Goal: Transaction & Acquisition: Purchase product/service

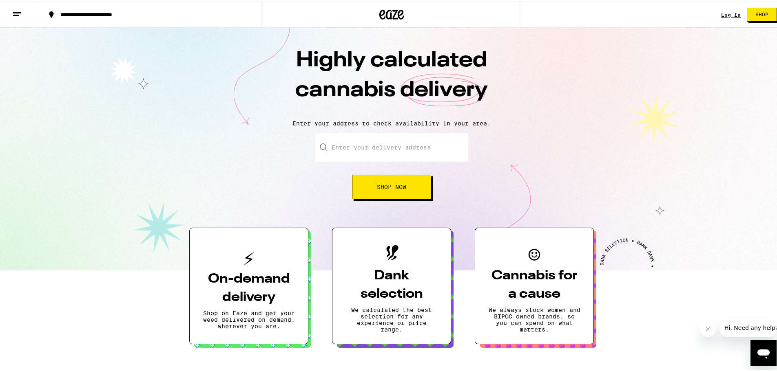
click at [722, 13] on link "Log In" at bounding box center [731, 13] width 20 height 5
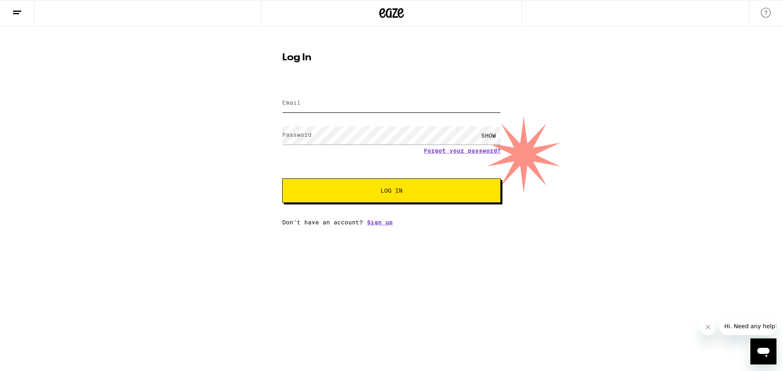
type input "[EMAIL_ADDRESS][DOMAIN_NAME]"
click at [375, 181] on button "Log In" at bounding box center [391, 191] width 218 height 24
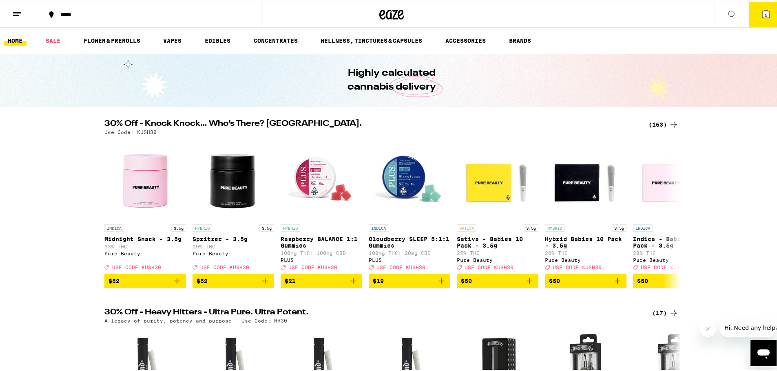
click at [765, 13] on button "5" at bounding box center [765, 12] width 34 height 25
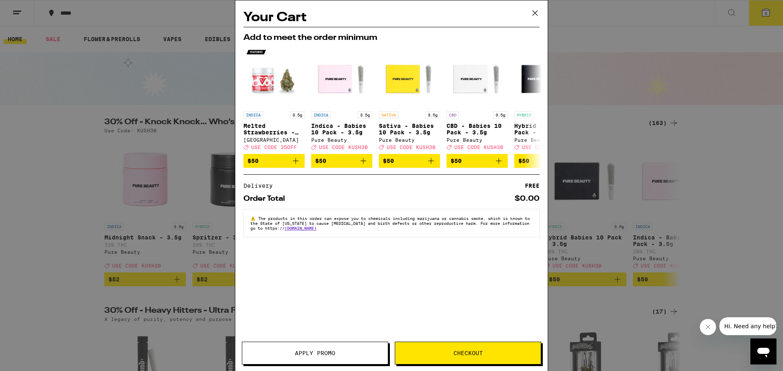
click at [535, 15] on icon at bounding box center [535, 13] width 12 height 12
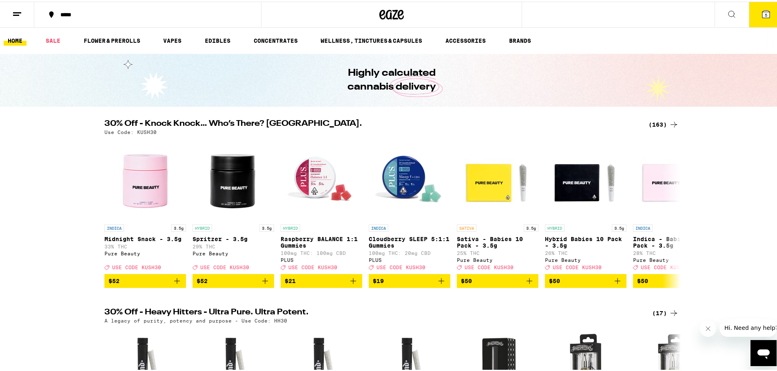
click at [764, 16] on icon at bounding box center [766, 13] width 10 height 10
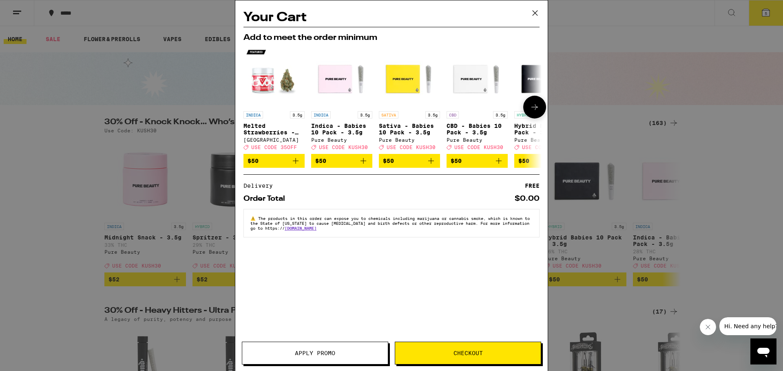
click at [536, 109] on icon at bounding box center [534, 107] width 7 height 6
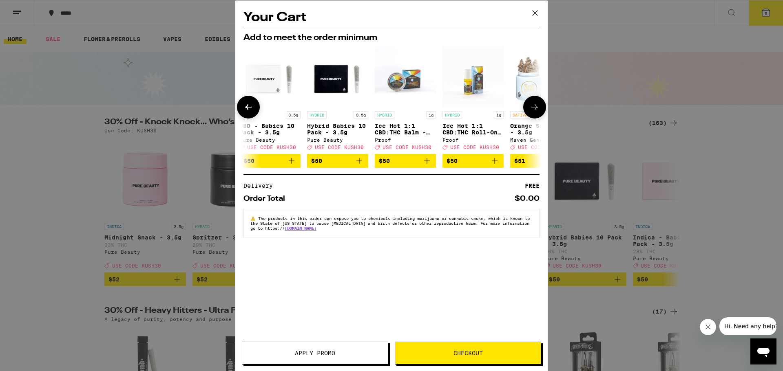
click at [536, 109] on icon at bounding box center [534, 107] width 7 height 6
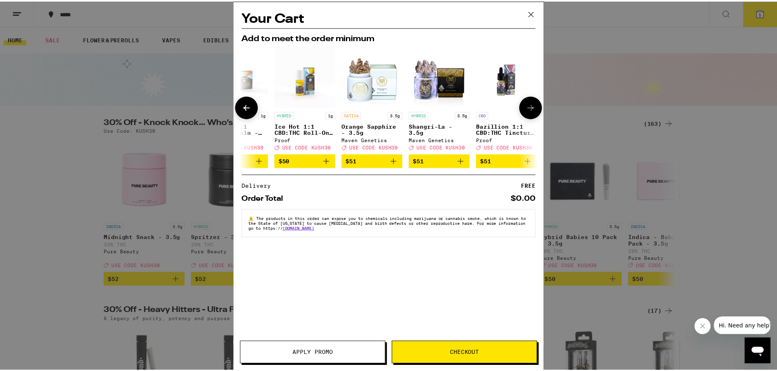
scroll to position [0, 381]
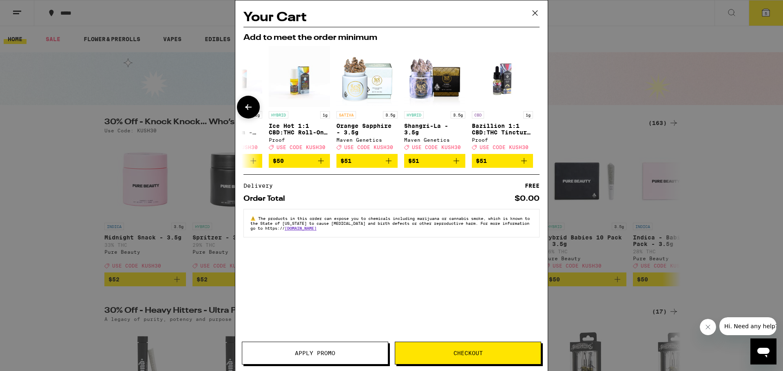
click at [536, 109] on div at bounding box center [534, 107] width 23 height 23
click at [631, 92] on div "Your Cart Add to meet the order minimum INDICA 3.5g Melted Strawberries - 3.5g …" at bounding box center [391, 185] width 783 height 371
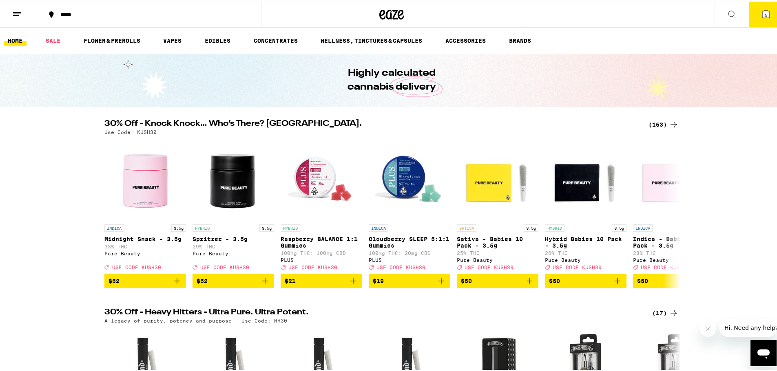
click at [664, 121] on div "(163)" at bounding box center [663, 123] width 30 height 10
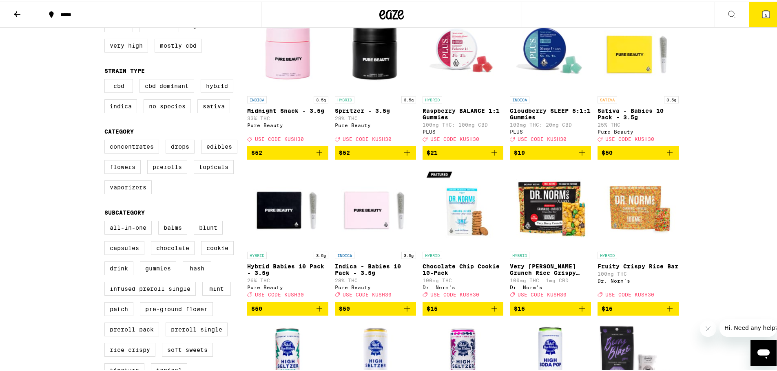
scroll to position [217, 0]
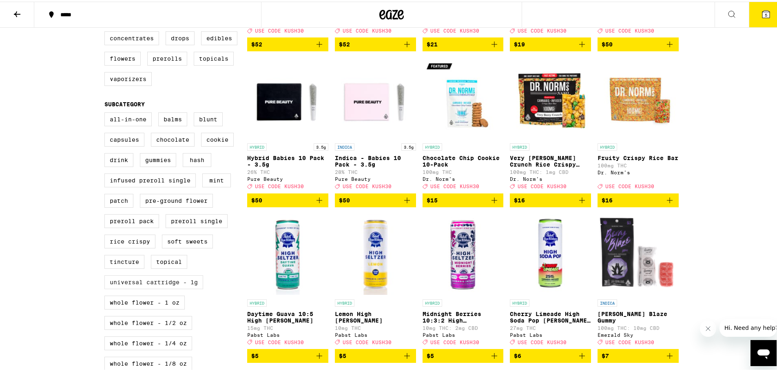
click at [165, 288] on label "Universal Cartridge - 1g" at bounding box center [153, 281] width 99 height 14
click at [106, 113] on input "Universal Cartridge - 1g" at bounding box center [106, 112] width 0 height 0
checkbox input "true"
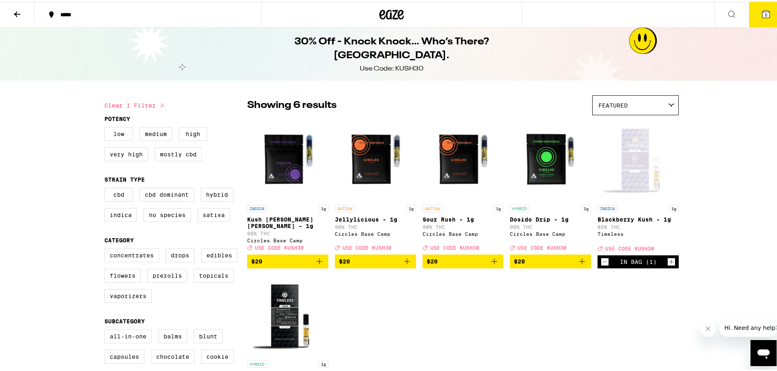
click at [667, 260] on icon "Increment" at bounding box center [670, 261] width 7 height 10
click at [763, 9] on icon at bounding box center [766, 13] width 10 height 10
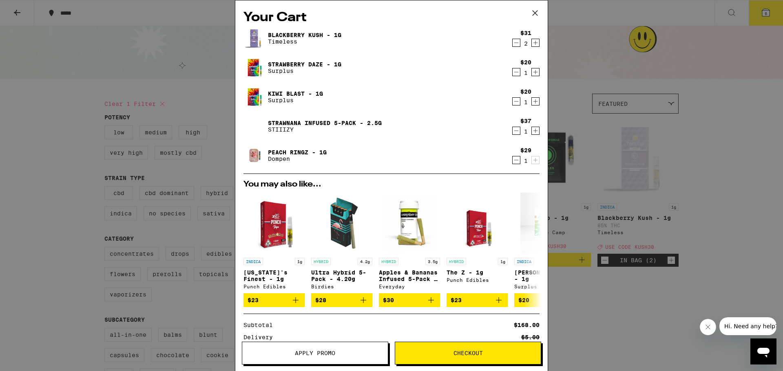
click at [532, 71] on icon "Increment" at bounding box center [535, 72] width 7 height 10
click at [512, 162] on icon "Decrement" at bounding box center [515, 160] width 7 height 10
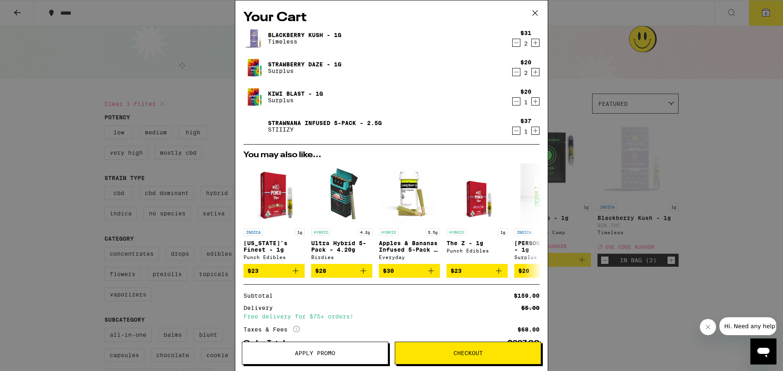
click at [513, 132] on icon "Decrement" at bounding box center [515, 131] width 7 height 10
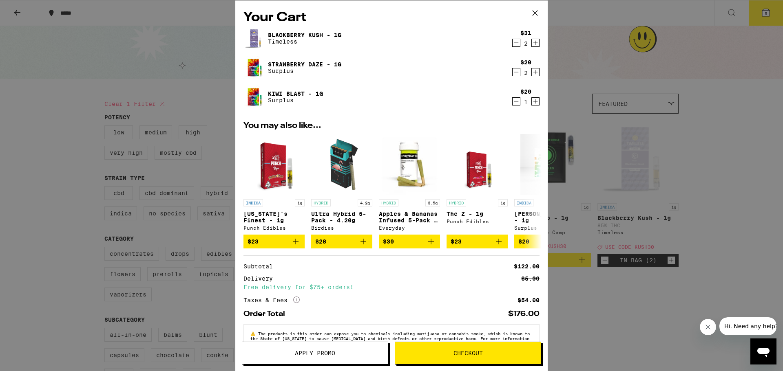
click at [625, 140] on div "Your Cart Blackberry Kush - 1g Timeless $31 2 Strawberry Daze - 1g Surplus $20 …" at bounding box center [391, 185] width 783 height 371
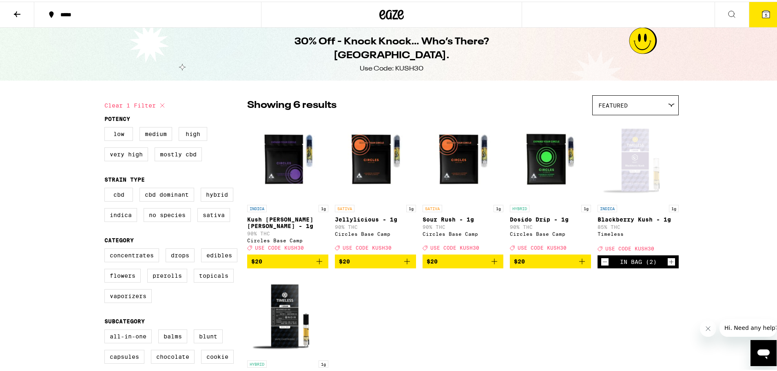
click at [405, 259] on icon "Add to bag" at bounding box center [407, 260] width 10 height 10
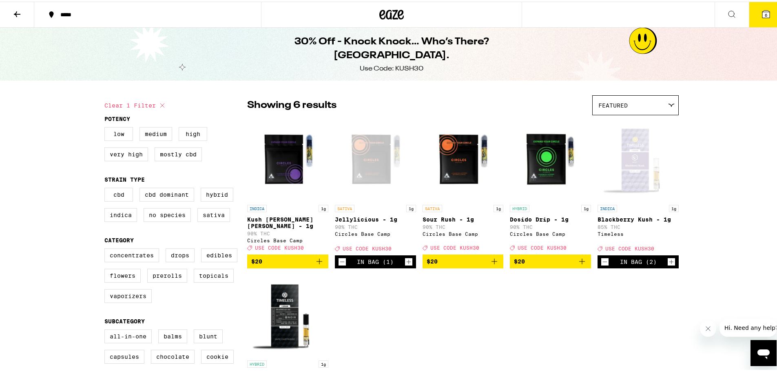
click at [314, 258] on icon "Add to bag" at bounding box center [319, 260] width 10 height 10
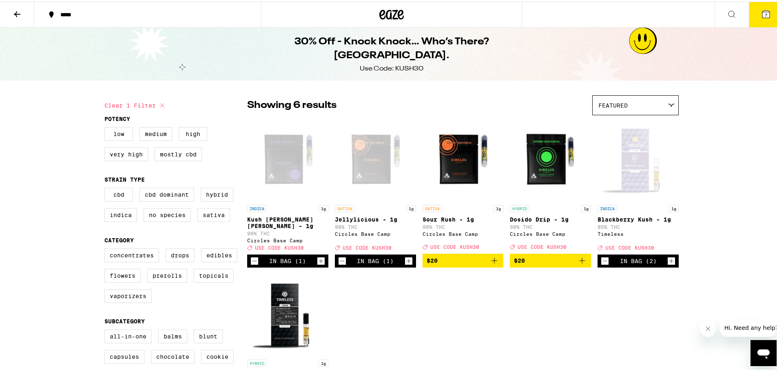
click at [580, 257] on icon "Add to bag" at bounding box center [582, 259] width 10 height 10
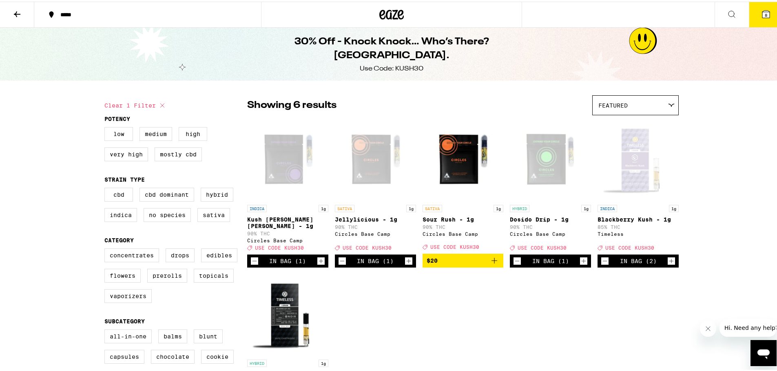
click at [491, 262] on icon "Add to bag" at bounding box center [494, 259] width 10 height 10
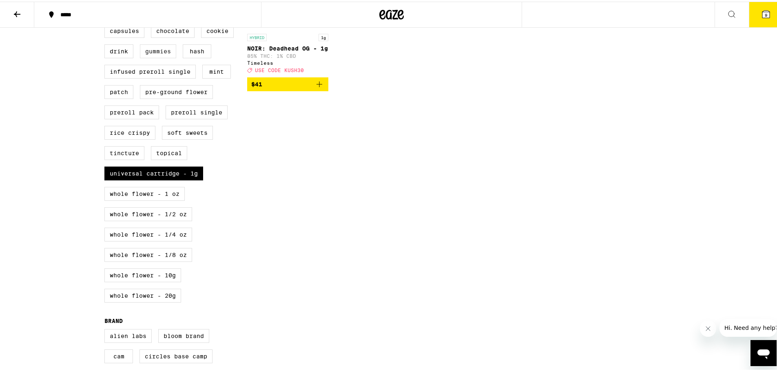
scroll to position [109, 0]
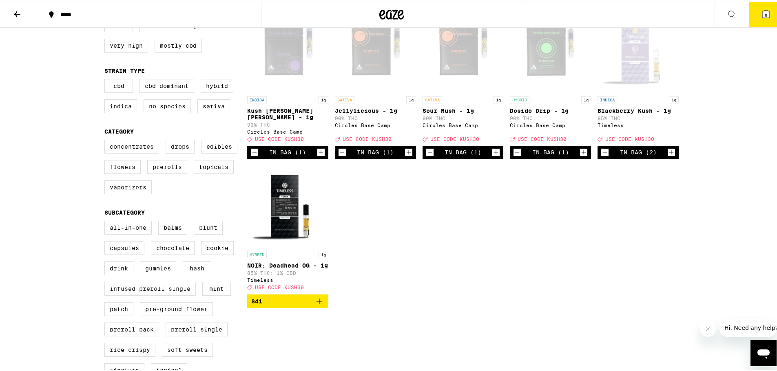
click at [123, 294] on label "Infused Preroll Single" at bounding box center [149, 287] width 91 height 14
click at [106, 221] on input "Infused Preroll Single" at bounding box center [106, 221] width 0 height 0
checkbox input "true"
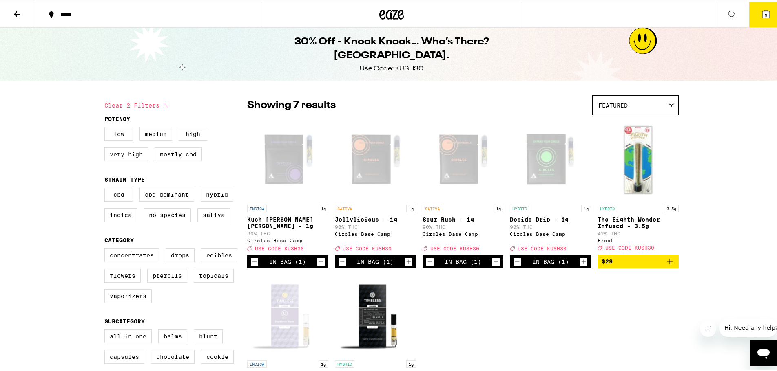
click at [10, 12] on button at bounding box center [17, 13] width 34 height 26
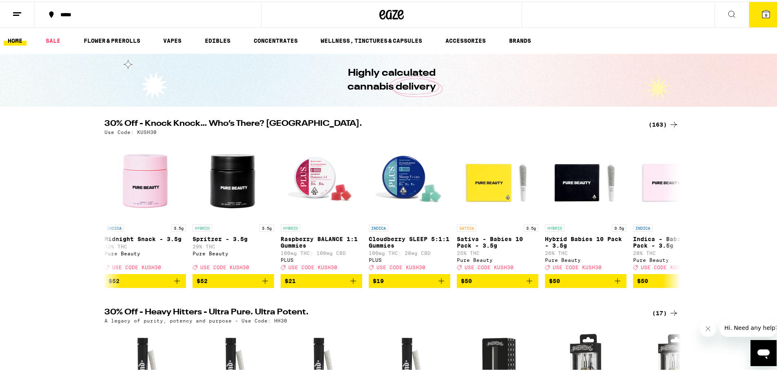
click at [123, 38] on link "FLOWER & PREROLLS" at bounding box center [111, 39] width 65 height 10
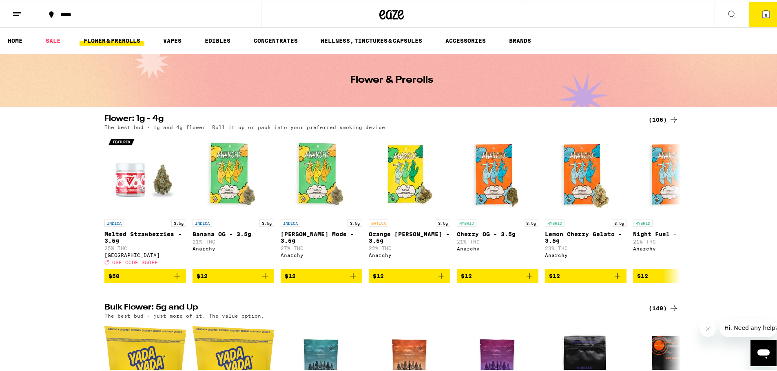
scroll to position [649, 0]
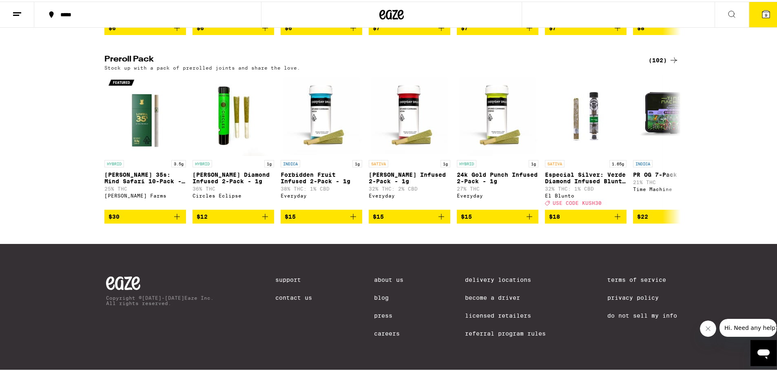
click at [648, 54] on div "(102)" at bounding box center [663, 59] width 30 height 10
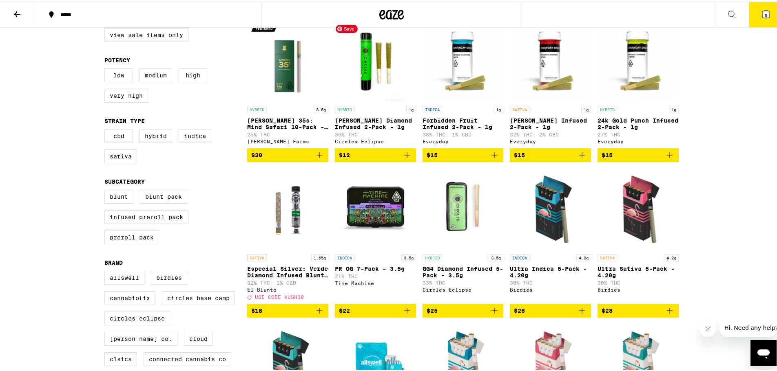
scroll to position [109, 0]
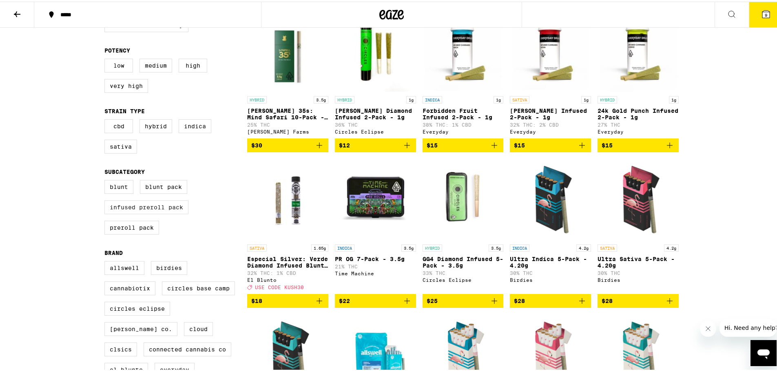
click at [173, 210] on label "Infused Preroll Pack" at bounding box center [146, 206] width 84 height 14
click at [106, 180] on input "Infused Preroll Pack" at bounding box center [106, 180] width 0 height 0
checkbox input "true"
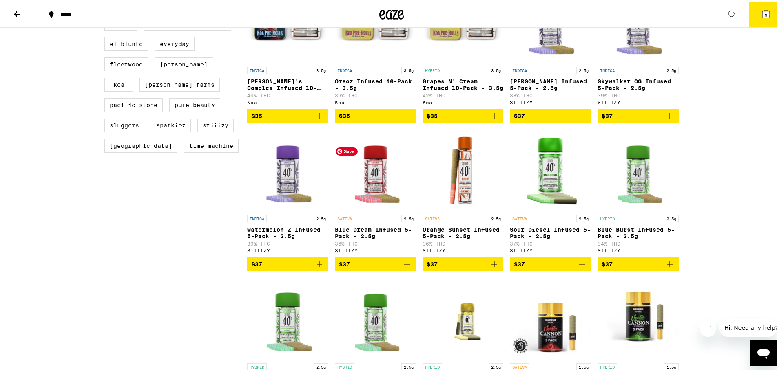
scroll to position [109, 0]
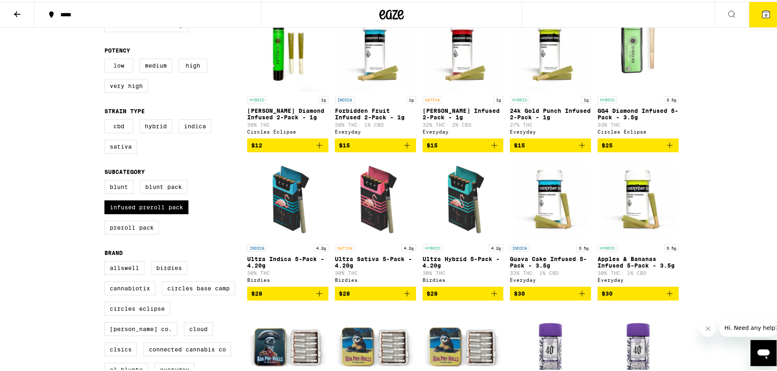
click at [577, 297] on icon "Add to bag" at bounding box center [582, 292] width 10 height 10
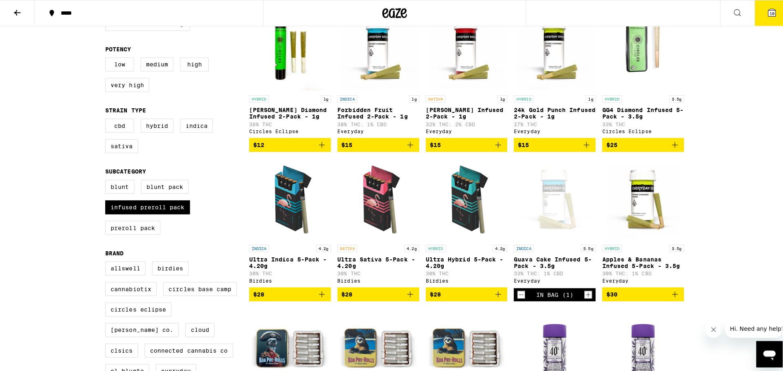
scroll to position [0, 0]
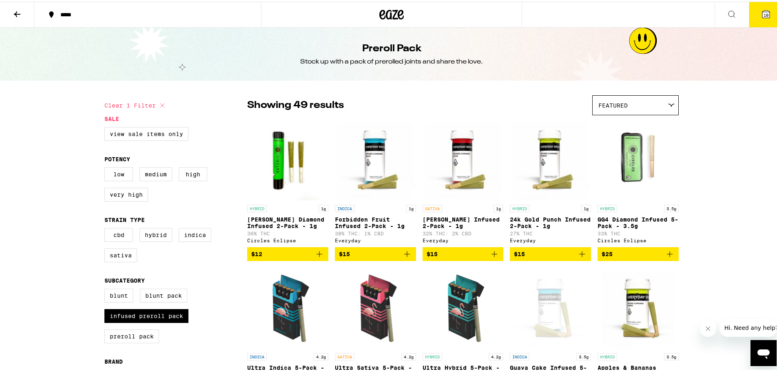
click at [754, 14] on button "10" at bounding box center [765, 12] width 34 height 25
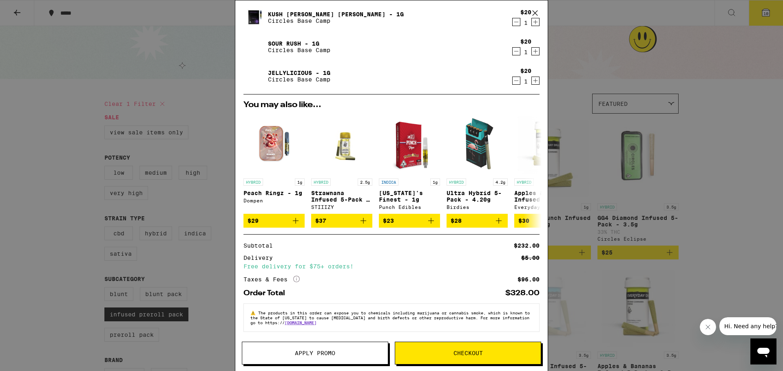
scroll to position [172, 0]
click at [311, 346] on button "Apply Promo" at bounding box center [315, 353] width 146 height 23
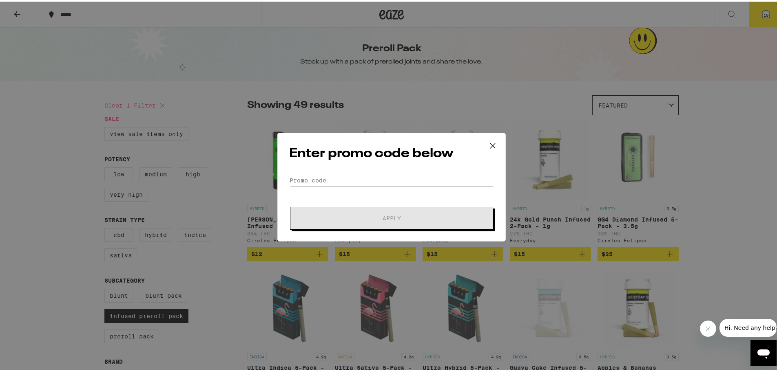
click at [322, 185] on form "Promo Code Apply" at bounding box center [391, 200] width 205 height 55
click at [322, 176] on input "Promo Code" at bounding box center [391, 179] width 205 height 12
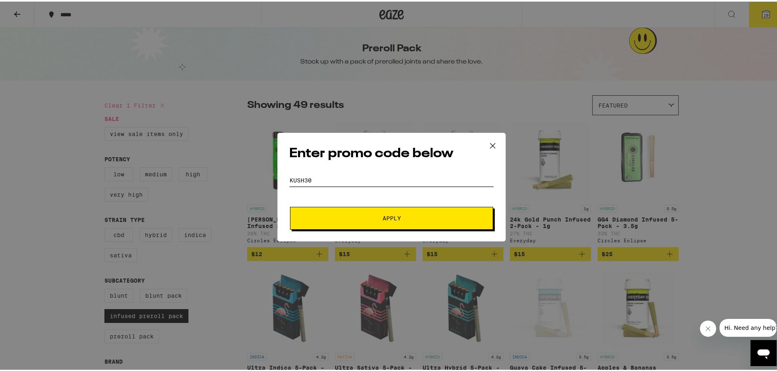
type input "kush30"
click at [290, 205] on button "Apply" at bounding box center [391, 216] width 203 height 23
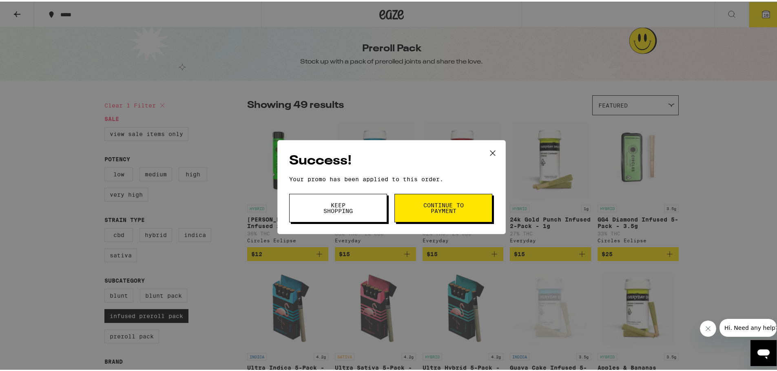
click at [340, 218] on button "Keep Shopping" at bounding box center [338, 206] width 98 height 29
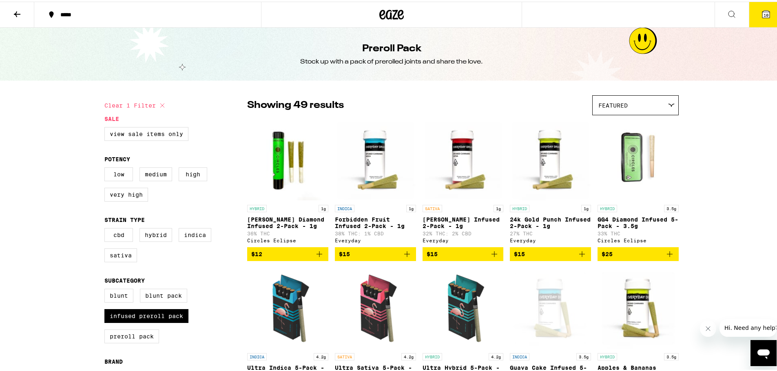
click at [761, 9] on icon at bounding box center [766, 13] width 10 height 10
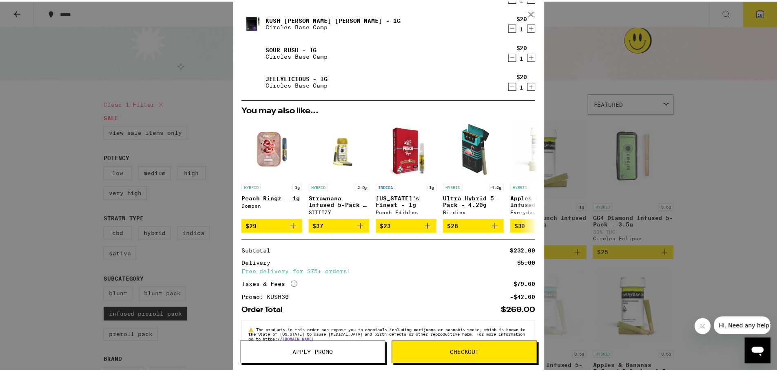
scroll to position [185, 0]
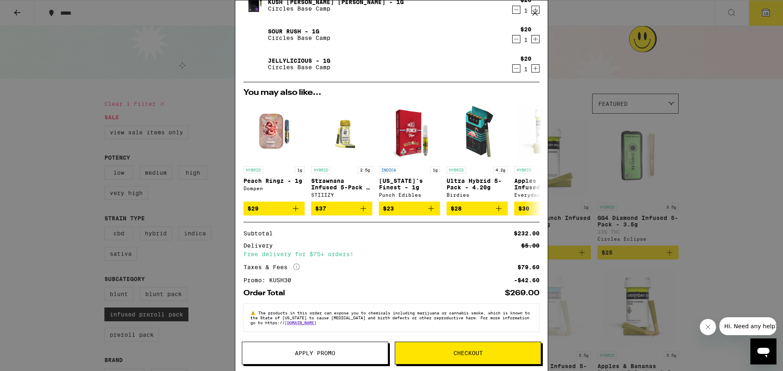
click at [472, 354] on span "Checkout" at bounding box center [467, 354] width 29 height 6
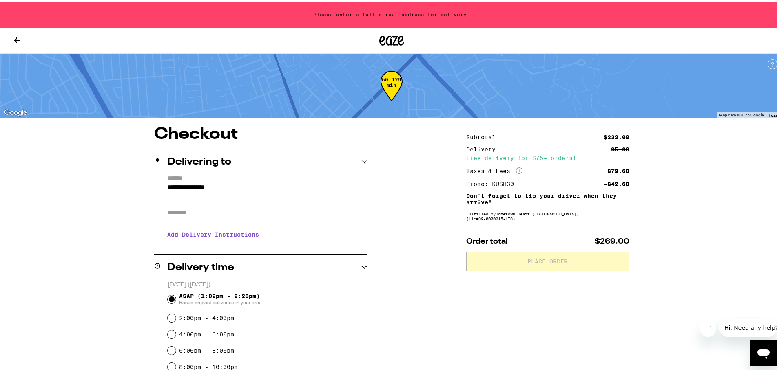
drag, startPoint x: 239, startPoint y: 185, endPoint x: 103, endPoint y: 168, distance: 137.3
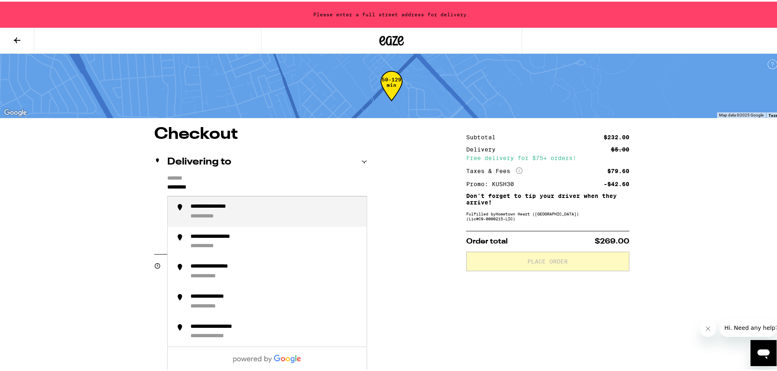
click at [237, 209] on div "**********" at bounding box center [221, 205] width 63 height 7
type input "**********"
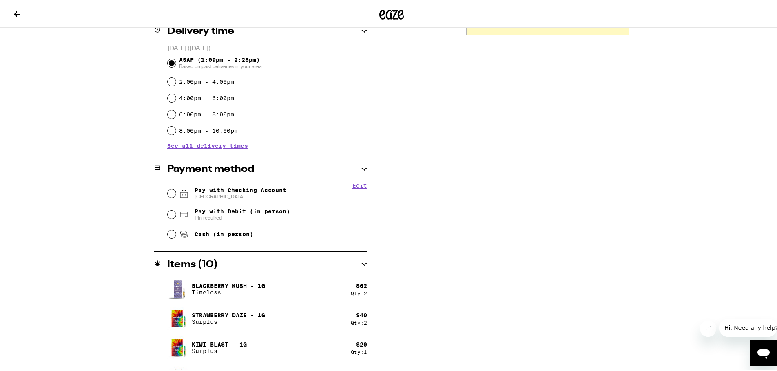
scroll to position [217, 0]
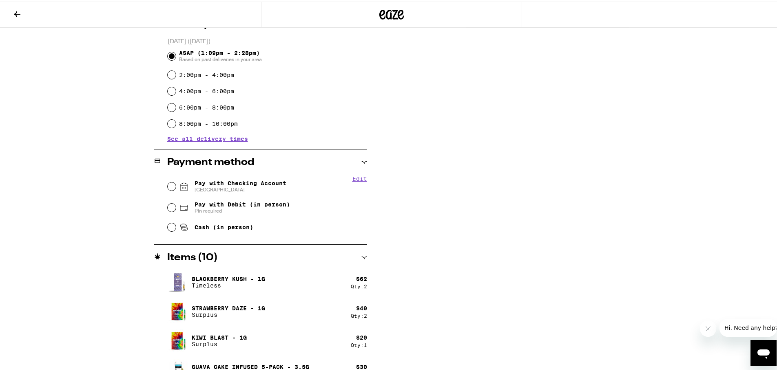
click at [168, 190] on div "Pay with Checking Account CHASE COLLEGE" at bounding box center [267, 184] width 199 height 21
click at [168, 185] on input "Pay with Checking Account CHASE COLLEGE" at bounding box center [172, 185] width 8 height 8
radio input "true"
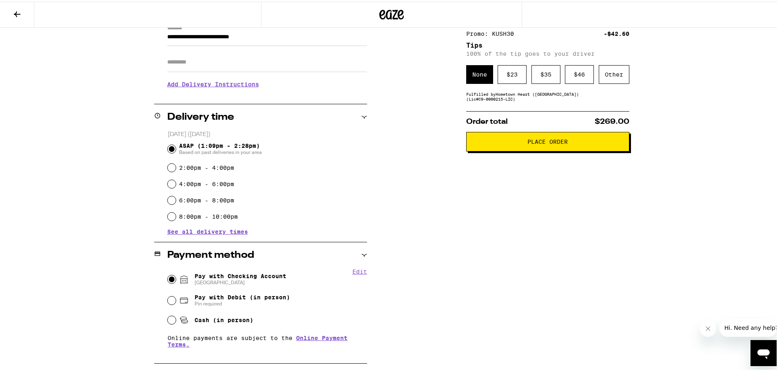
scroll to position [0, 0]
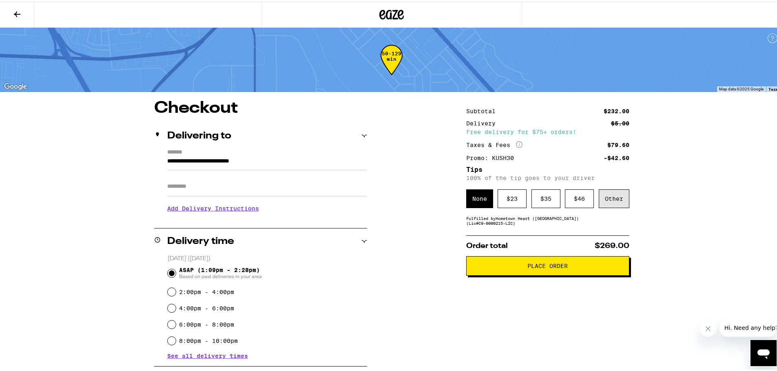
click at [621, 198] on div "Other" at bounding box center [613, 197] width 31 height 19
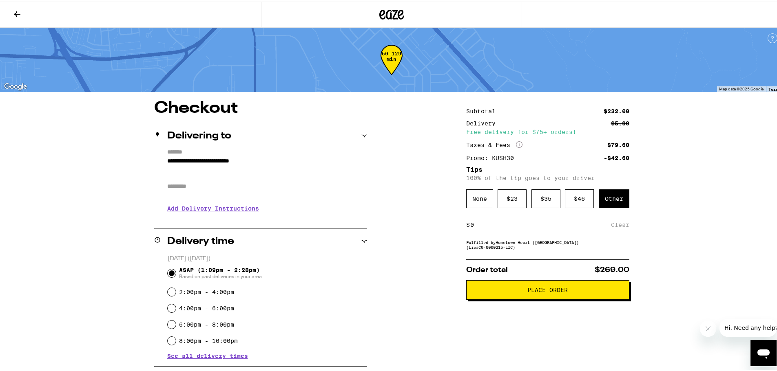
click at [580, 223] on input at bounding box center [540, 223] width 141 height 7
type input "10"
click at [472, 200] on div "None" at bounding box center [479, 197] width 27 height 19
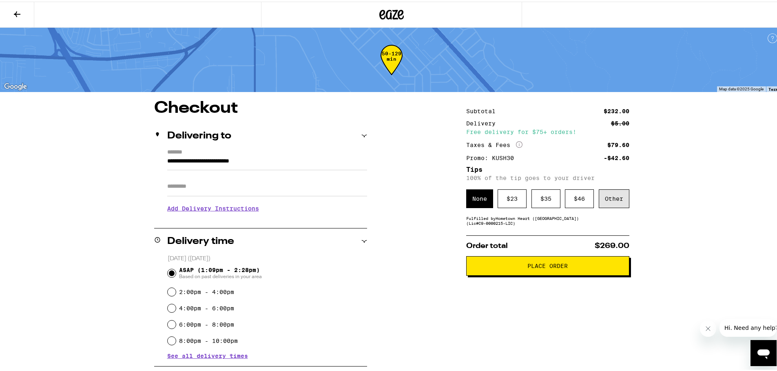
click at [616, 201] on div "Other" at bounding box center [613, 197] width 31 height 19
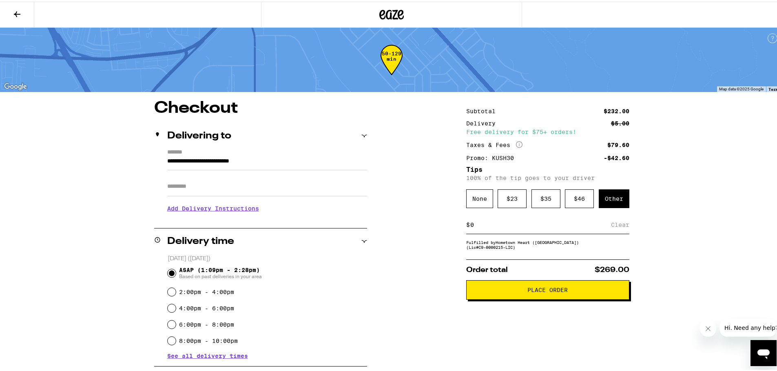
type input "1"
type input "5"
click at [618, 223] on div "Save" at bounding box center [621, 223] width 15 height 18
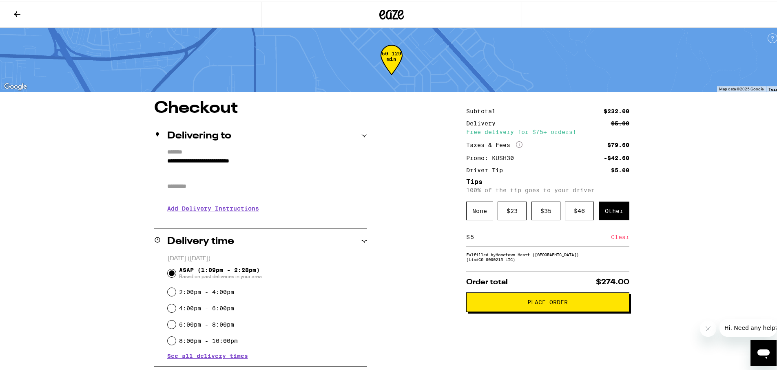
click at [578, 304] on span "Place Order" at bounding box center [547, 301] width 149 height 6
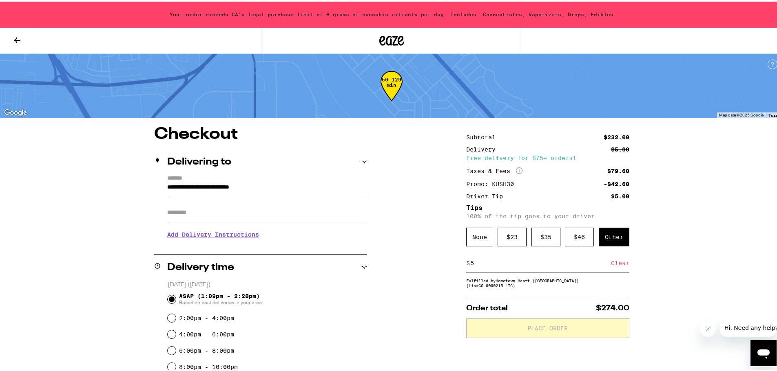
click at [11, 39] on button at bounding box center [17, 39] width 34 height 26
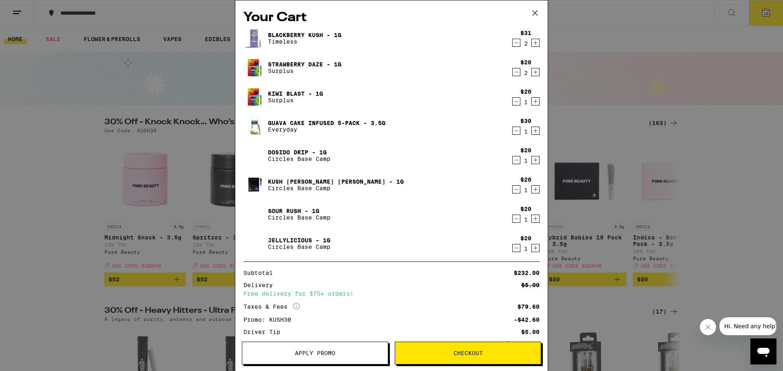
click at [512, 163] on icon "Decrement" at bounding box center [515, 160] width 7 height 10
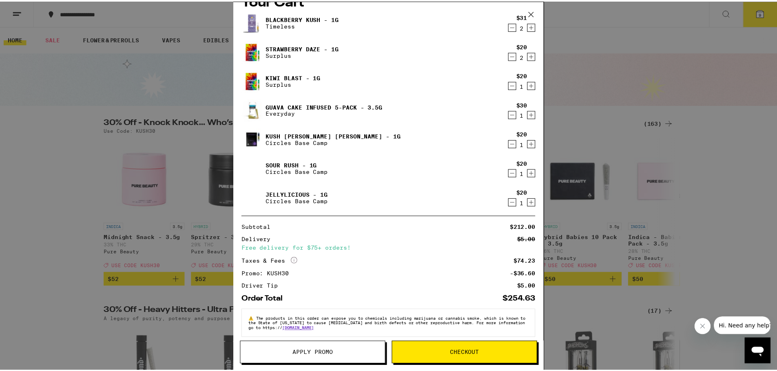
scroll to position [24, 0]
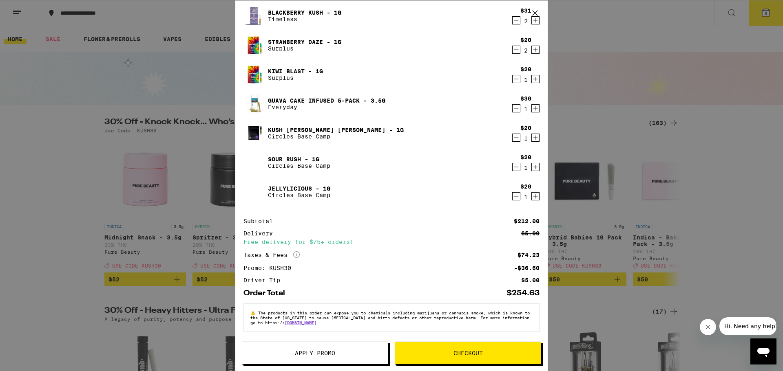
click at [469, 353] on span "Checkout" at bounding box center [467, 354] width 29 height 6
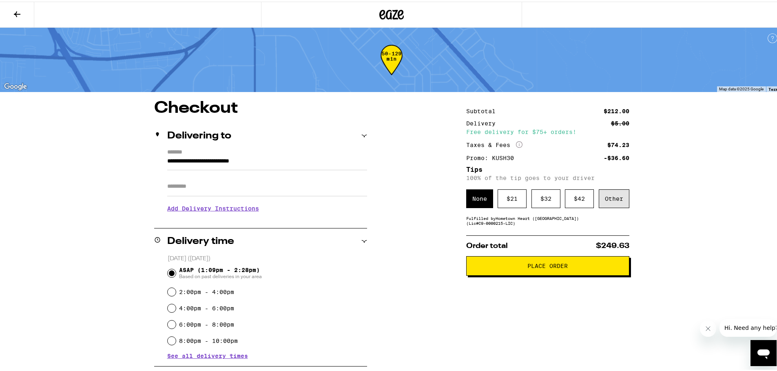
click at [612, 199] on div "Other" at bounding box center [613, 197] width 31 height 19
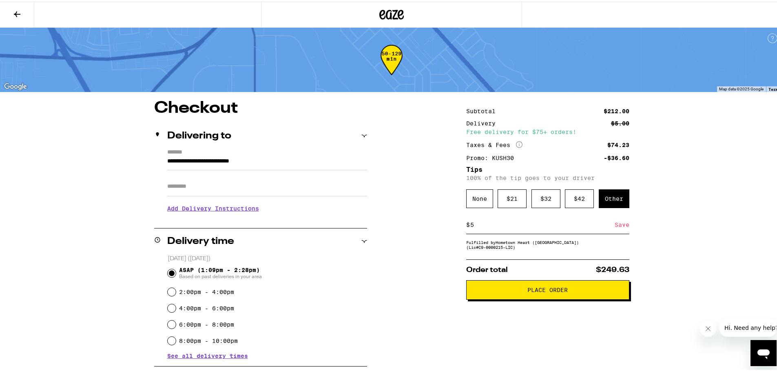
type input "5"
click at [614, 227] on div "Save" at bounding box center [621, 223] width 15 height 18
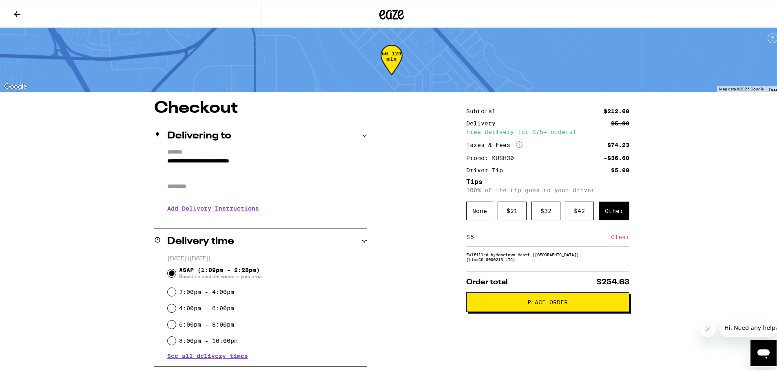
click at [538, 300] on button "Place Order" at bounding box center [547, 301] width 163 height 20
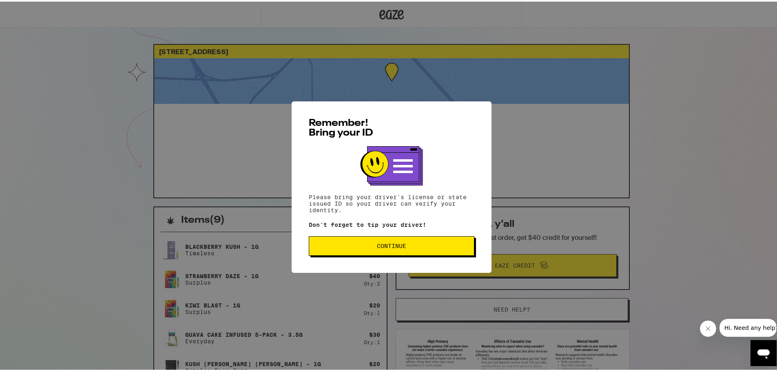
click at [409, 247] on span "Continue" at bounding box center [392, 245] width 152 height 6
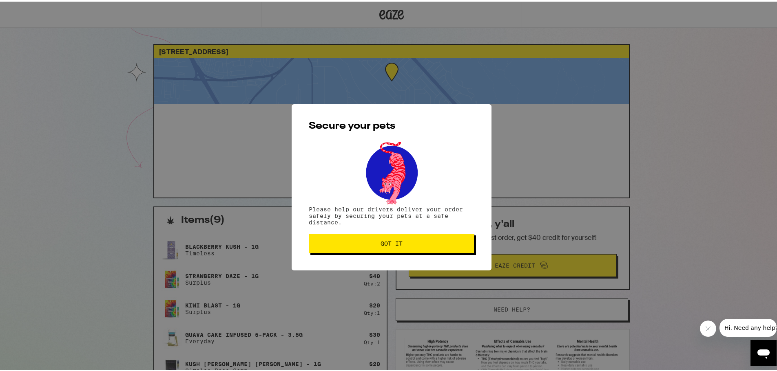
click at [409, 248] on button "Got it" at bounding box center [392, 242] width 166 height 20
